Goal: Transaction & Acquisition: Purchase product/service

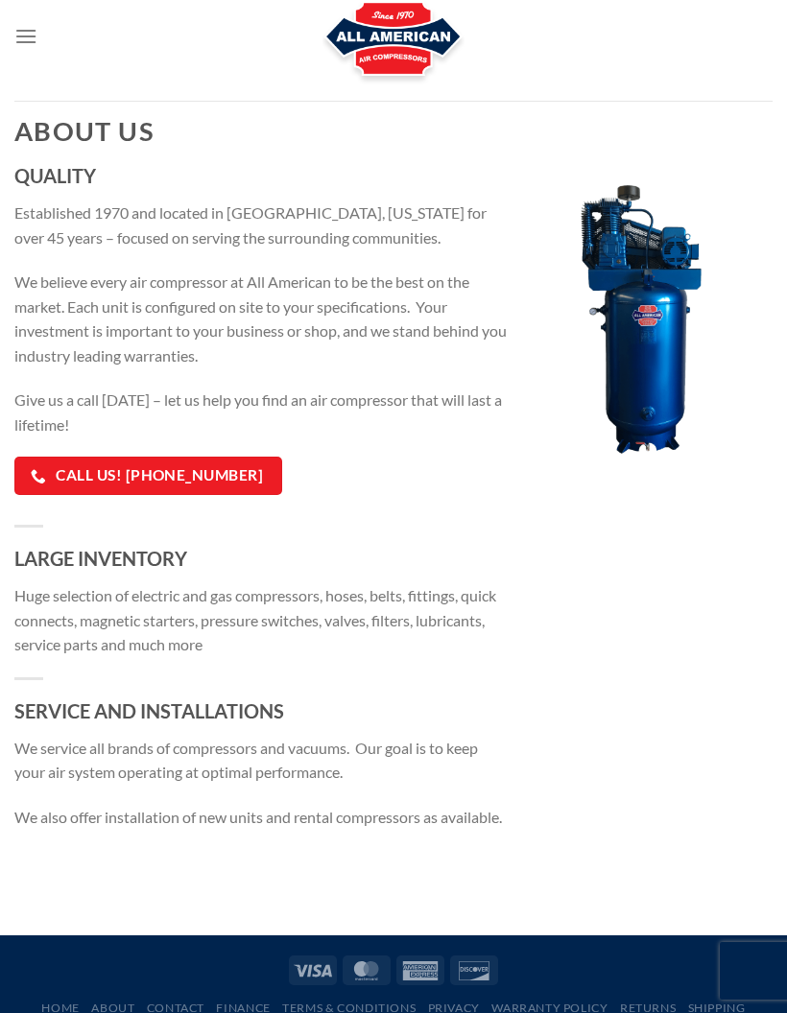
click at [35, 28] on icon "Menu" at bounding box center [25, 36] width 23 height 28
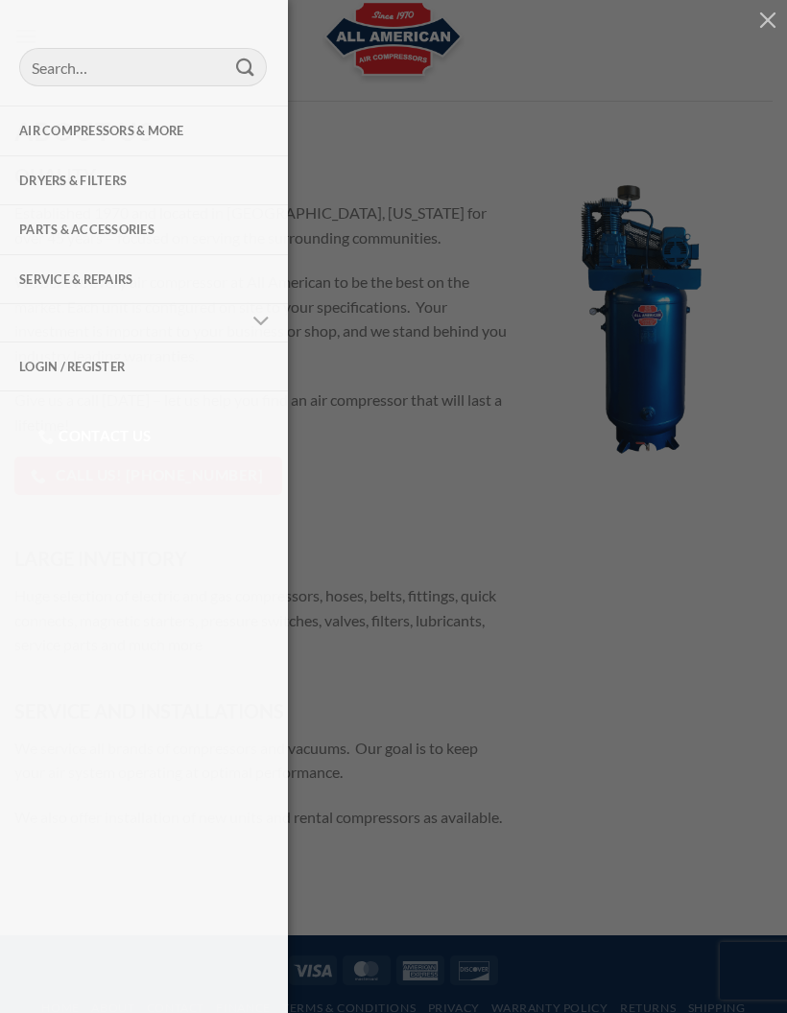
click at [214, 130] on link "Air Compressors & More" at bounding box center [144, 130] width 288 height 48
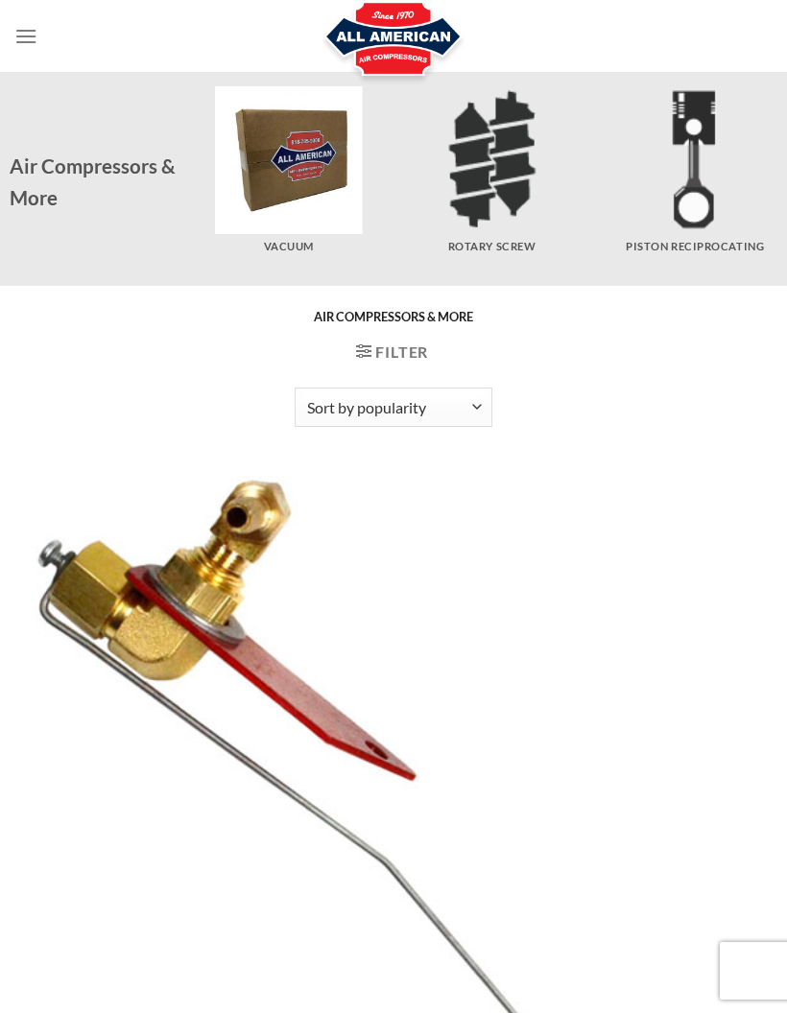
click at [366, 343] on icon at bounding box center [364, 351] width 16 height 18
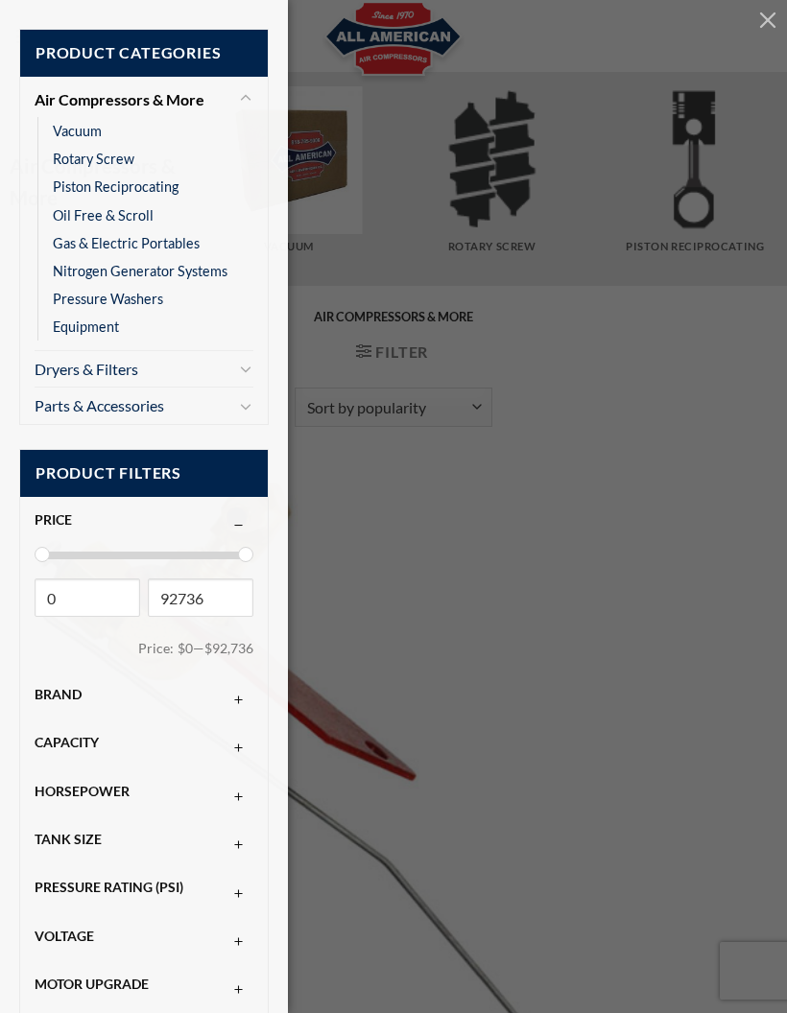
click at [177, 184] on link "Piston Reciprocating" at bounding box center [116, 187] width 126 height 28
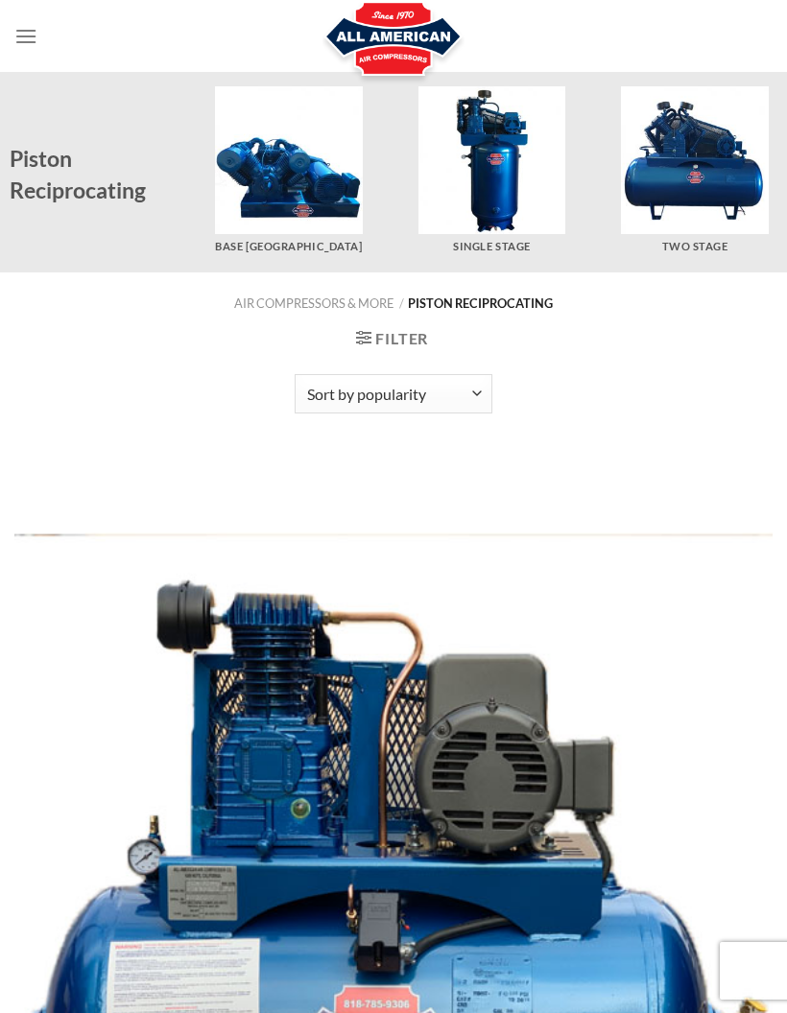
click at [674, 125] on img "Visit product category Two Stage" at bounding box center [695, 160] width 148 height 148
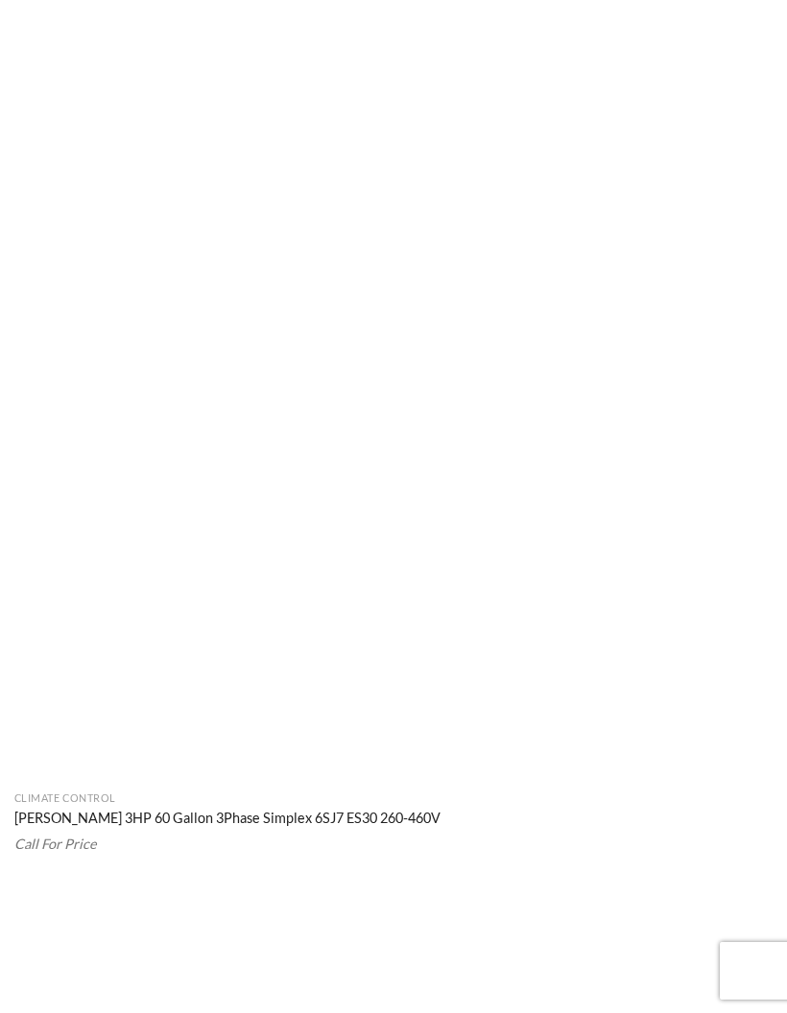
scroll to position [8180, 0]
